Goal: Task Accomplishment & Management: Manage account settings

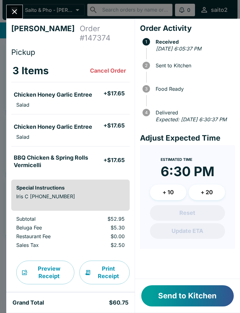
click at [35, 101] on li "Salad" at bounding box center [70, 105] width 118 height 9
click at [181, 306] on button "Send to Kitchen" at bounding box center [187, 296] width 92 height 21
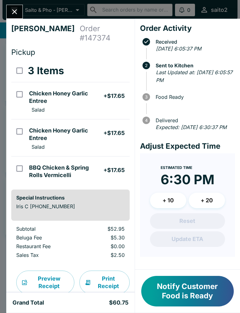
click at [14, 13] on icon "Close" at bounding box center [14, 11] width 8 height 8
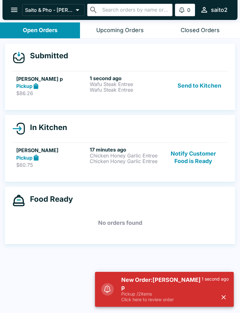
click at [199, 81] on button "Send to Kitchen" at bounding box center [199, 86] width 49 height 22
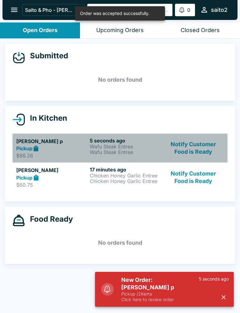
click at [146, 145] on p "Wafu Steak Entree" at bounding box center [125, 147] width 71 height 6
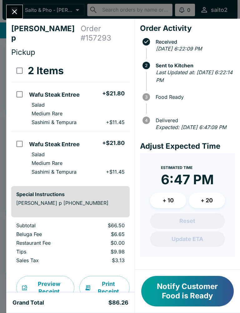
click at [7, 8] on button "Close" at bounding box center [15, 11] width 16 height 13
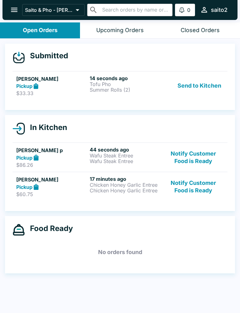
click at [201, 88] on button "Send to Kitchen" at bounding box center [199, 86] width 49 height 22
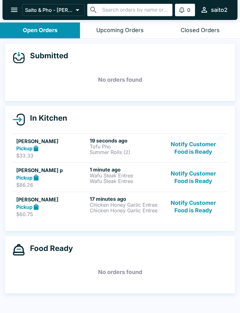
click at [147, 173] on p "Wafu Steak Entree" at bounding box center [125, 176] width 71 height 6
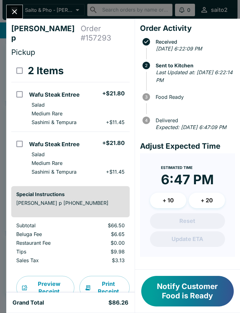
click at [18, 9] on icon "Close" at bounding box center [14, 11] width 8 height 8
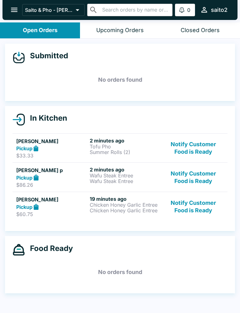
click at [56, 150] on div "Pickup" at bounding box center [51, 148] width 71 height 7
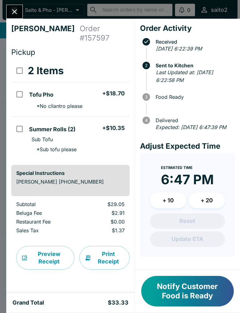
click at [10, 7] on button "Close" at bounding box center [15, 11] width 16 height 13
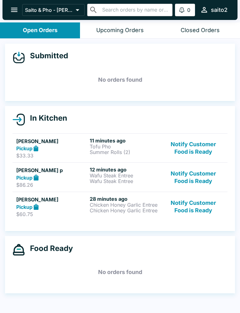
click at [12, 9] on icon "open drawer" at bounding box center [14, 10] width 8 height 8
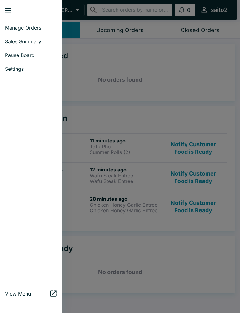
click at [35, 40] on span "Sales Summary" at bounding box center [31, 41] width 52 height 6
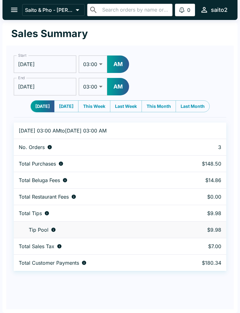
select select "03:00"
click at [164, 104] on button "This Month" at bounding box center [158, 107] width 34 height 12
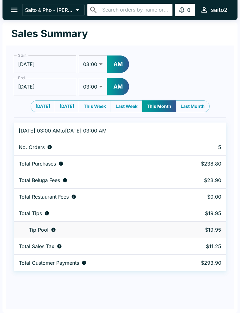
click at [195, 105] on button "Last Month" at bounding box center [192, 107] width 34 height 12
type input "09/01/2025"
type input "10/01/2025"
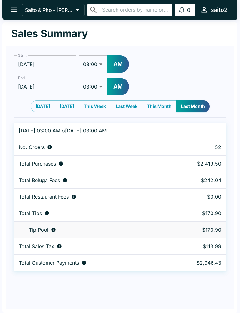
click at [161, 213] on div "Total Tips" at bounding box center [92, 213] width 147 height 6
click at [131, 106] on button "Last Week" at bounding box center [127, 107] width 32 height 12
type input "09/21/2025"
type input "09/28/2025"
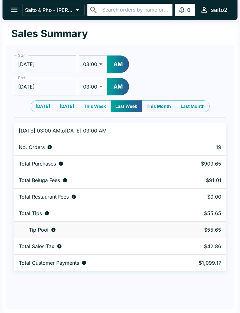
click at [199, 104] on button "Last Month" at bounding box center [192, 107] width 34 height 12
type input "09/01/2025"
type input "10/01/2025"
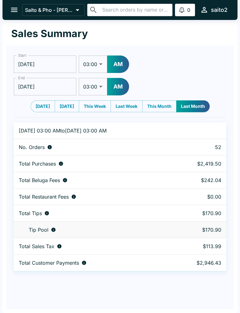
click at [56, 65] on input "09/01/2025" at bounding box center [45, 64] width 62 height 17
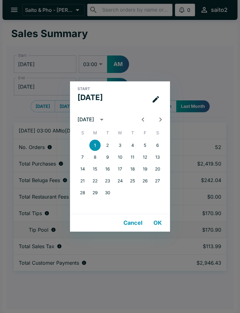
click at [142, 116] on icon "Previous month" at bounding box center [143, 120] width 8 height 8
click at [142, 117] on icon "Previous month" at bounding box center [143, 120] width 8 height 8
click at [142, 116] on icon "Previous month" at bounding box center [143, 120] width 8 height 8
click at [143, 117] on icon "Previous month" at bounding box center [143, 120] width 8 height 8
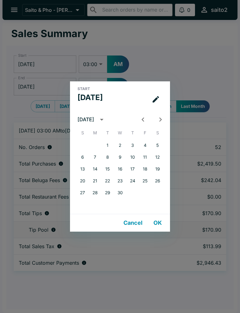
click at [141, 120] on icon "Previous month" at bounding box center [143, 120] width 8 height 8
click at [140, 119] on icon "Previous month" at bounding box center [143, 120] width 8 height 8
click at [161, 118] on icon "Next month" at bounding box center [160, 120] width 8 height 8
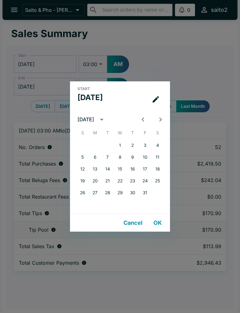
click at [119, 144] on button "1" at bounding box center [119, 145] width 11 height 11
type input "01/01/2025"
click at [192, 63] on div "Start Wed, Jan 1 January 2025 S M T W T F S 1 2 3 4 5 6 7 8 9 10 11 12 13 14 15…" at bounding box center [120, 156] width 240 height 313
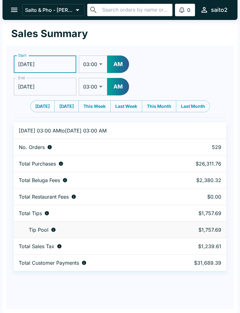
click at [13, 4] on button "open drawer" at bounding box center [14, 10] width 16 height 16
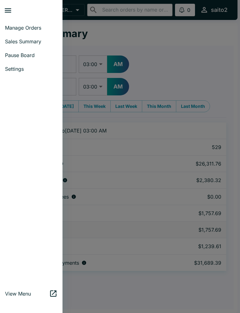
click at [30, 26] on span "Manage Orders" at bounding box center [31, 28] width 52 height 6
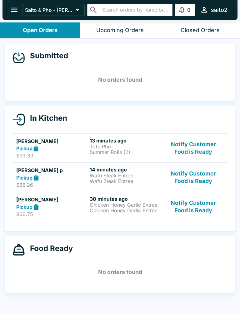
click at [107, 205] on p "Chicken Honey Garlic Entree" at bounding box center [125, 205] width 71 height 6
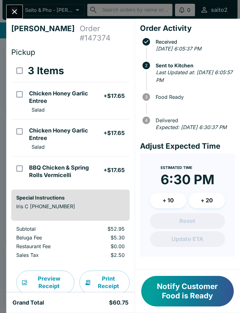
click at [14, 14] on icon "Close" at bounding box center [14, 11] width 8 height 8
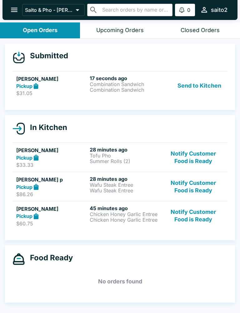
click at [87, 77] on h5 "Brandon Lopez" at bounding box center [51, 78] width 71 height 7
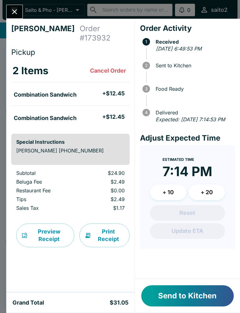
click at [196, 300] on button "Send to Kitchen" at bounding box center [187, 296] width 92 height 21
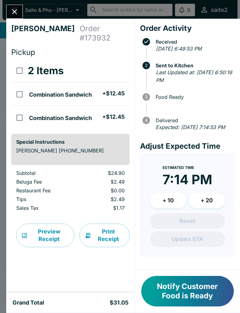
click at [11, 10] on icon "Close" at bounding box center [14, 11] width 8 height 8
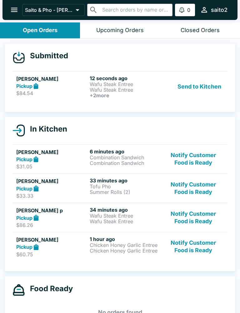
click at [198, 83] on button "Send to Kitchen" at bounding box center [199, 86] width 49 height 23
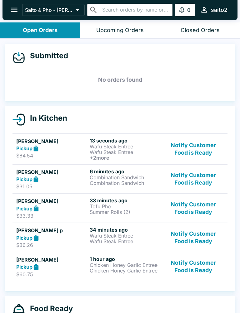
click at [147, 147] on p "Wafu Steak Entree" at bounding box center [125, 147] width 71 height 6
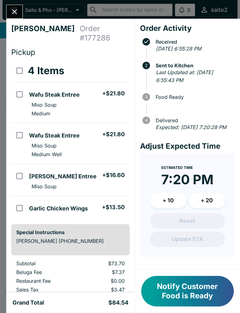
click at [13, 7] on button "Close" at bounding box center [15, 11] width 16 height 13
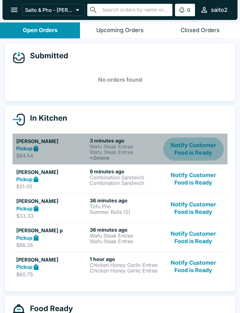
click at [187, 144] on button "Notify Customer Food is Ready" at bounding box center [193, 149] width 61 height 23
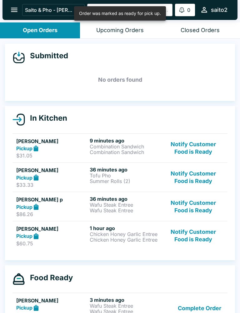
click at [207, 151] on button "Notify Customer Food is Ready" at bounding box center [193, 149] width 61 height 22
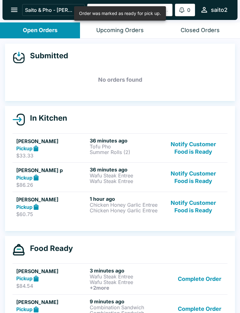
click at [206, 149] on button "Notify Customer Food is Ready" at bounding box center [193, 149] width 61 height 22
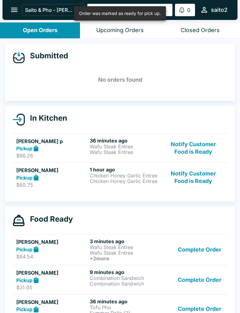
click at [199, 145] on button "Notify Customer Food is Ready" at bounding box center [193, 149] width 61 height 22
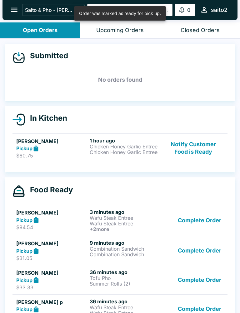
click at [201, 151] on button "Notify Customer Food is Ready" at bounding box center [193, 149] width 61 height 22
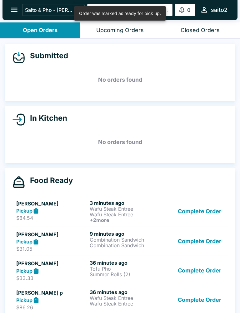
click at [205, 215] on button "Complete Order" at bounding box center [199, 211] width 48 height 23
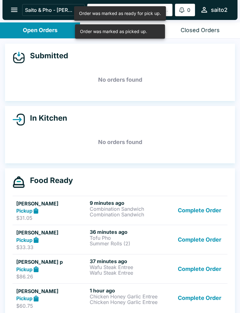
click at [204, 212] on button "Complete Order" at bounding box center [199, 211] width 48 height 22
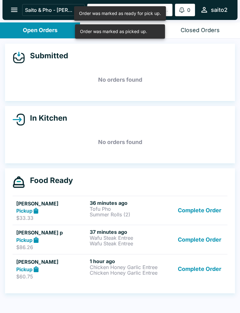
click at [212, 219] on button "Complete Order" at bounding box center [199, 211] width 48 height 22
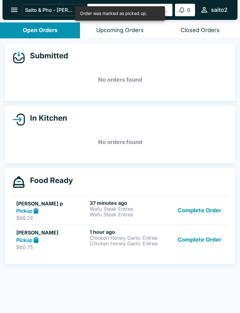
click at [208, 210] on button "Complete Order" at bounding box center [199, 211] width 48 height 22
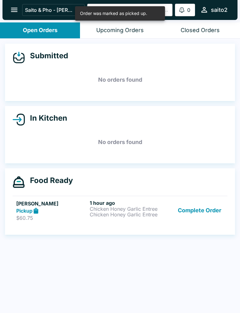
click at [204, 204] on button "Complete Order" at bounding box center [199, 211] width 48 height 22
